Goal: Find specific page/section: Find specific page/section

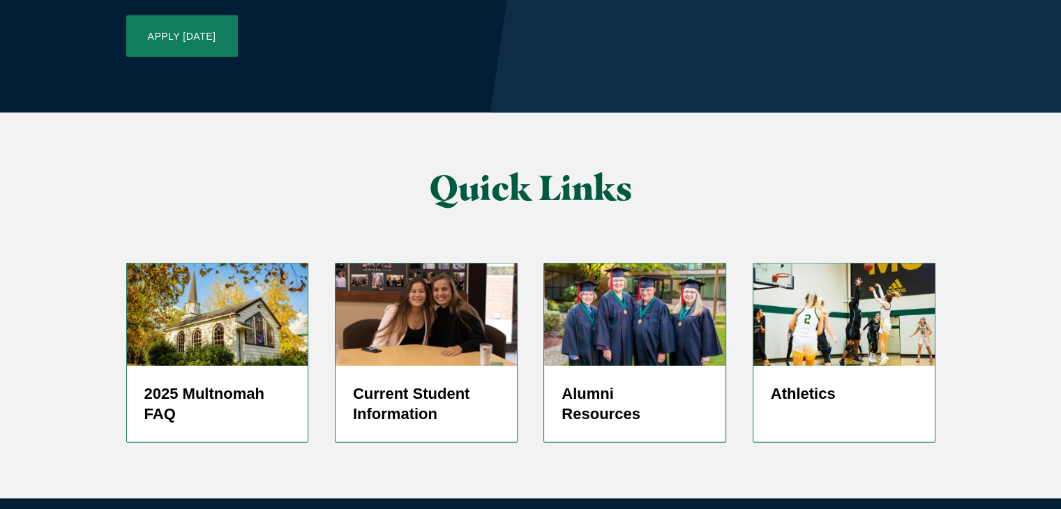
scroll to position [3447, 0]
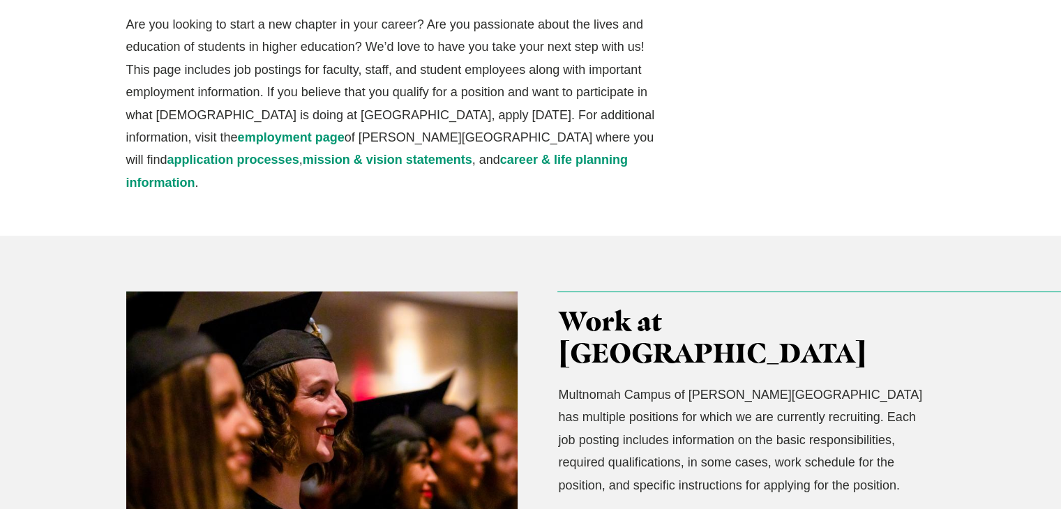
scroll to position [209, 0]
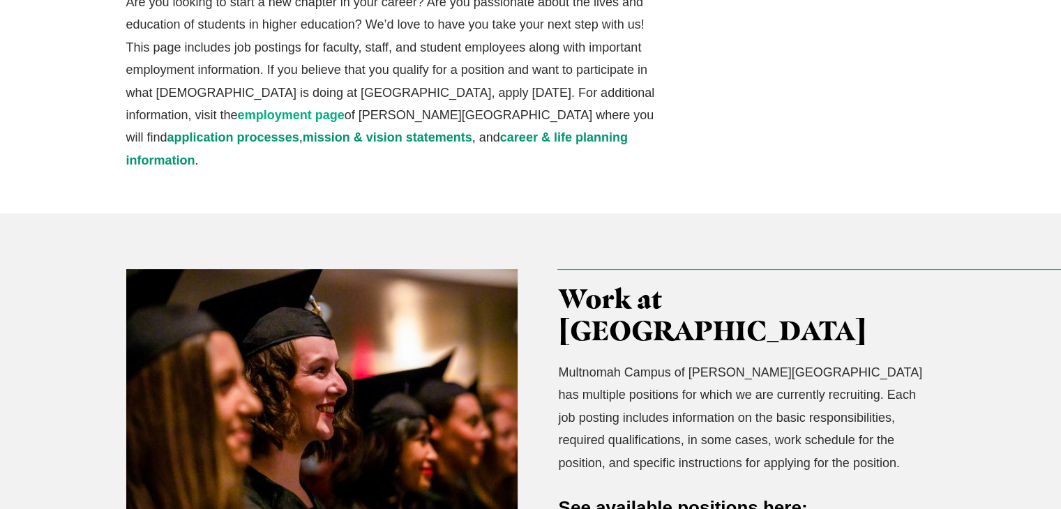
click at [345, 108] on link "employment page" at bounding box center [291, 115] width 107 height 14
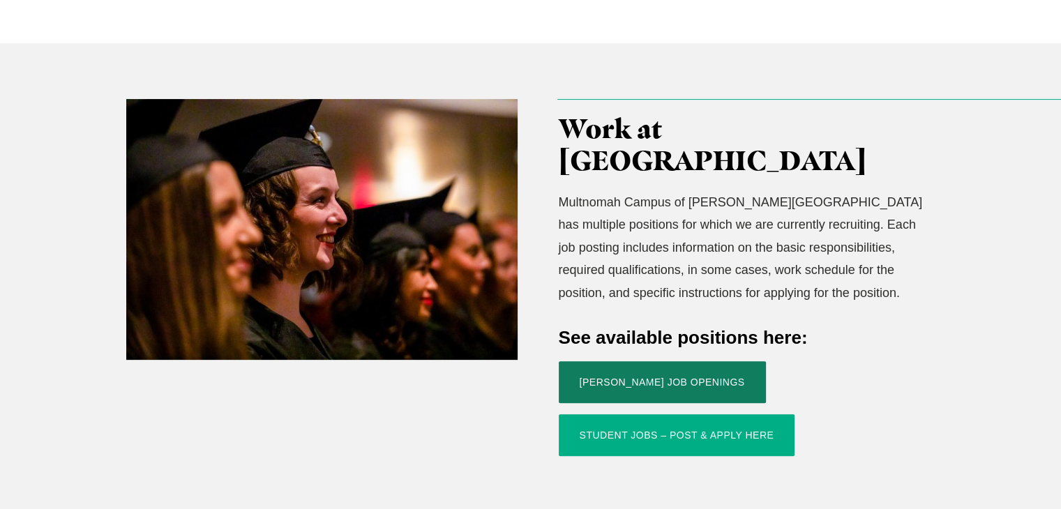
scroll to position [419, 0]
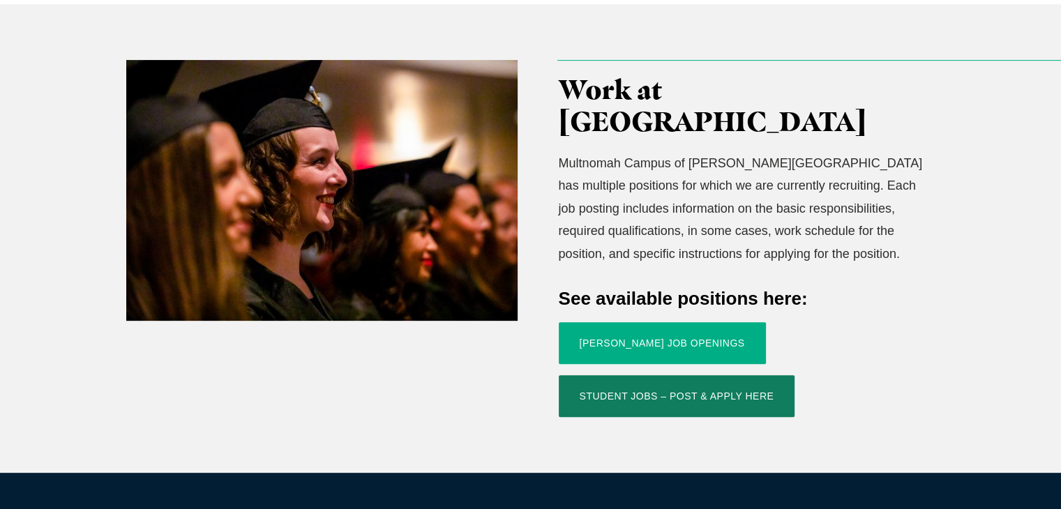
click at [638, 322] on link "Jessup Job Openings" at bounding box center [662, 343] width 207 height 42
